Goal: Navigation & Orientation: Understand site structure

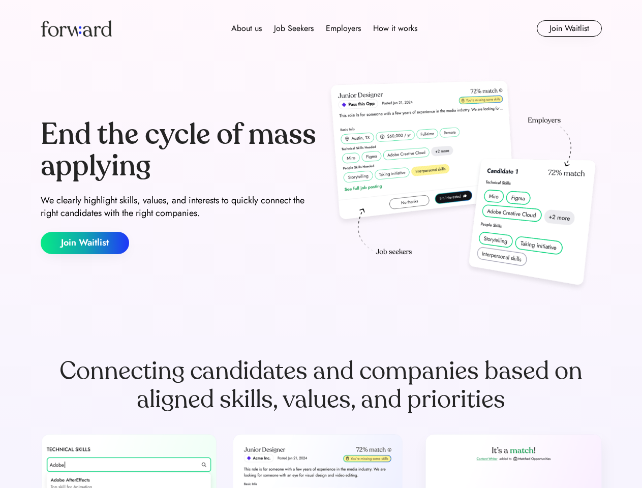
click at [321, 244] on div "End the cycle of mass applying We clearly highlight skills, values, and interes…" at bounding box center [321, 186] width 561 height 219
click at [321, 28] on div "About us Job Seekers Employers How it works" at bounding box center [324, 28] width 400 height 12
click at [76, 28] on img at bounding box center [76, 28] width 71 height 16
click at [324, 28] on div "About us Job Seekers Employers How it works" at bounding box center [324, 28] width 400 height 12
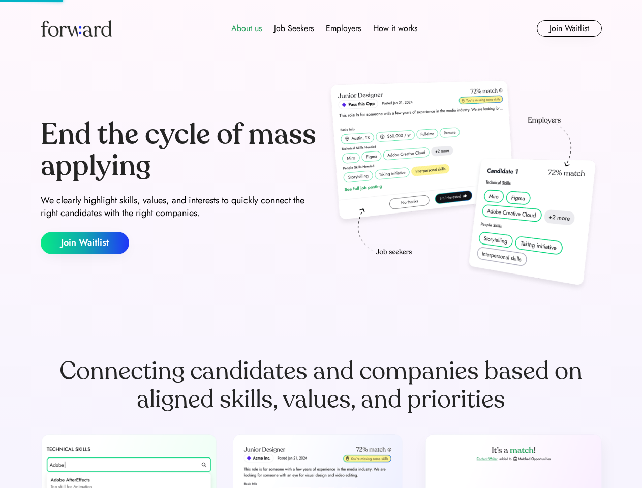
click at [246, 28] on div "About us" at bounding box center [246, 28] width 30 height 12
click at [294, 28] on div "Job Seekers" at bounding box center [294, 28] width 40 height 12
click at [343, 28] on div "Employers" at bounding box center [343, 28] width 35 height 12
click at [394, 28] on div "How it works" at bounding box center [395, 28] width 44 height 12
click at [569, 28] on button "Join Waitlist" at bounding box center [569, 28] width 65 height 16
